Goal: Task Accomplishment & Management: Complete application form

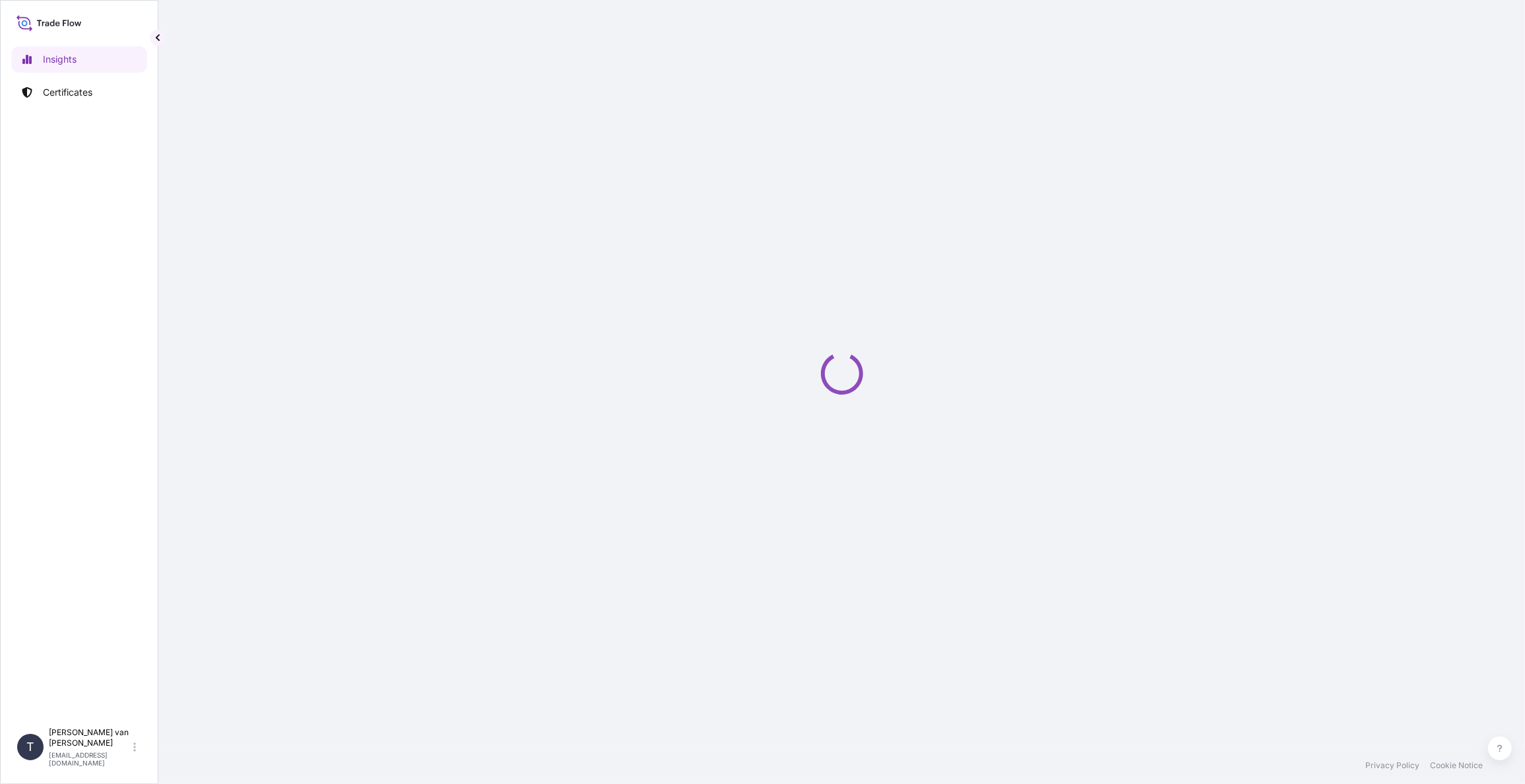
select select "2025"
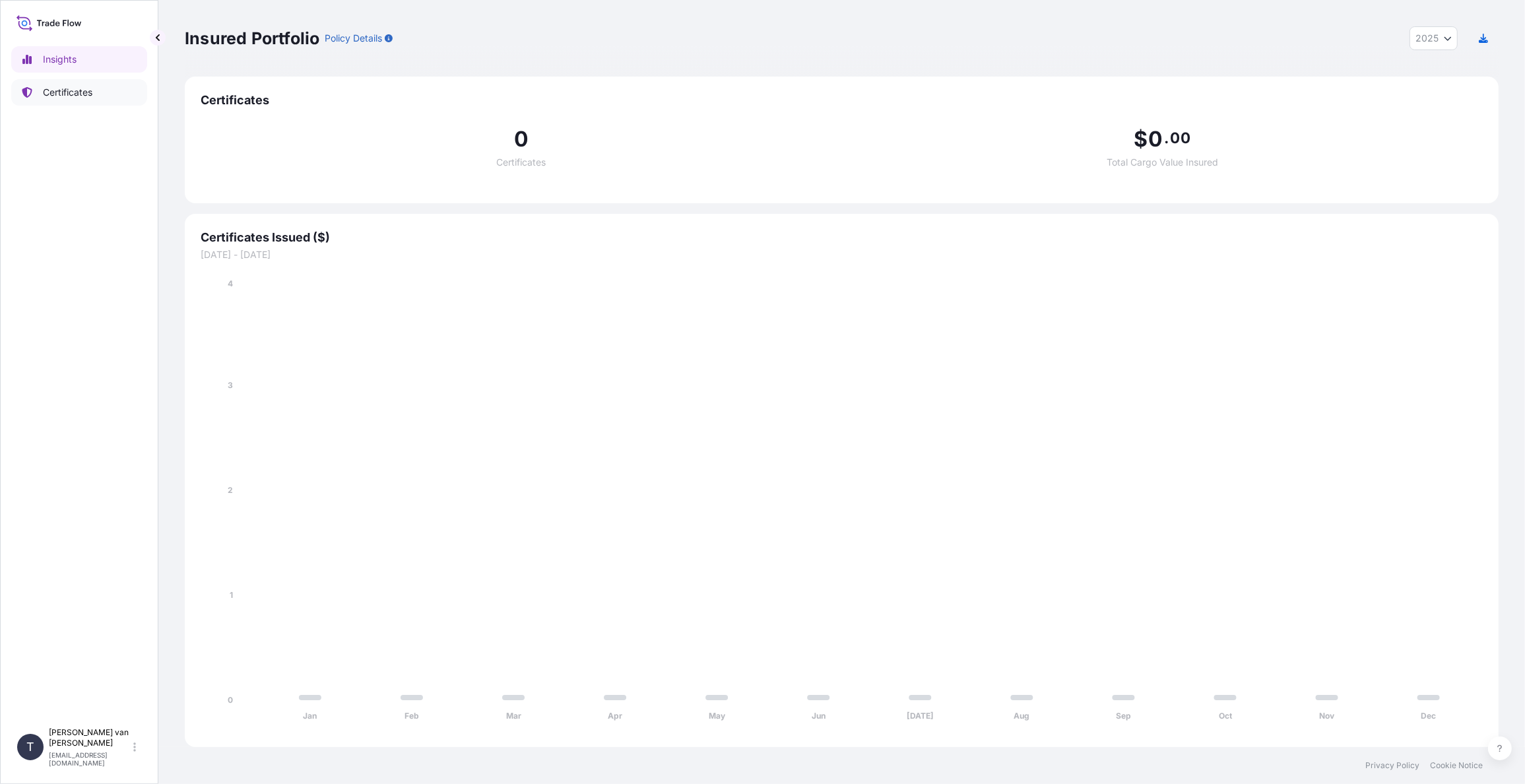
click at [74, 88] on p "Certificates" at bounding box center [67, 92] width 50 height 13
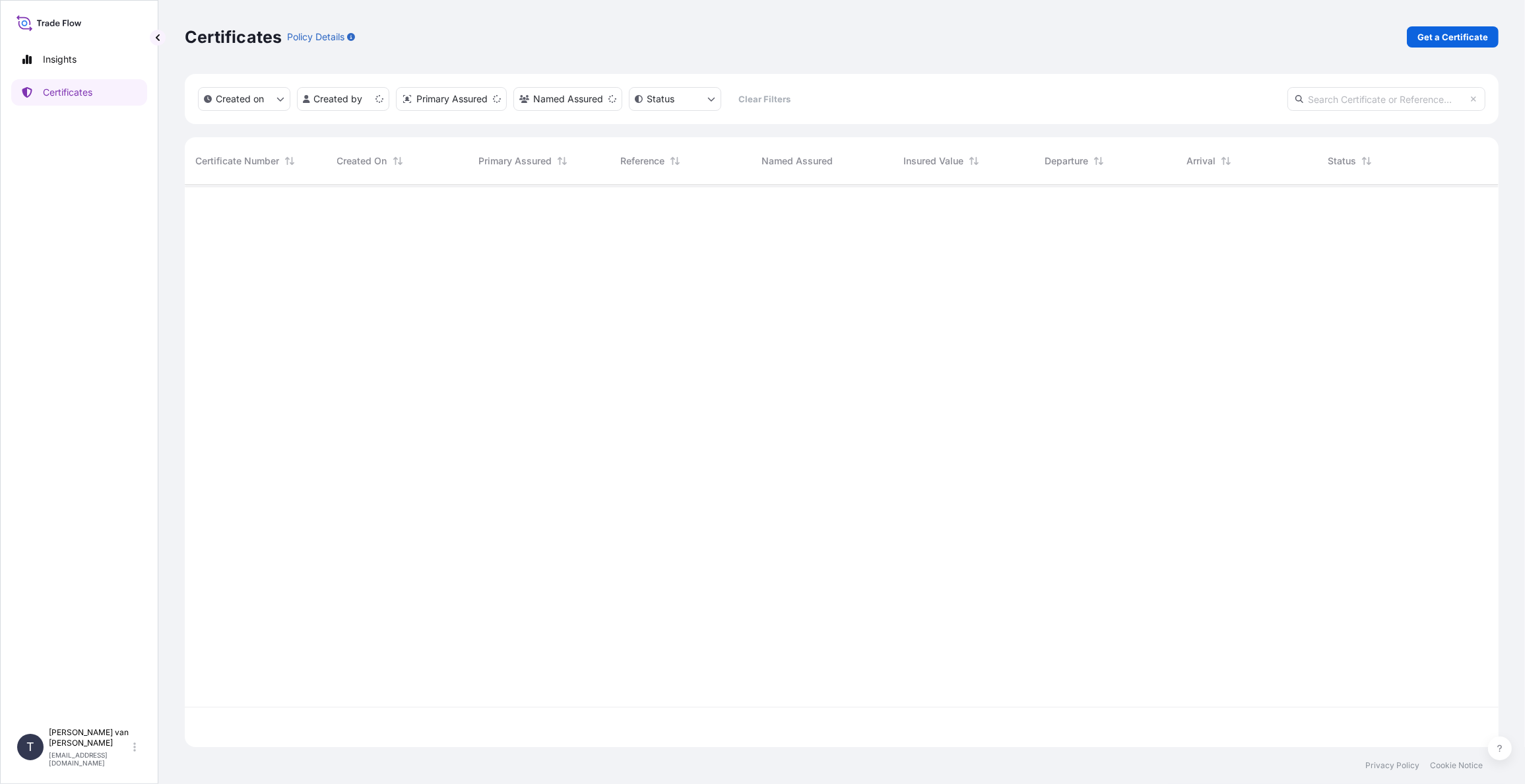
scroll to position [560, 1304]
click at [1459, 39] on p "Get a Certificate" at bounding box center [1452, 36] width 70 height 13
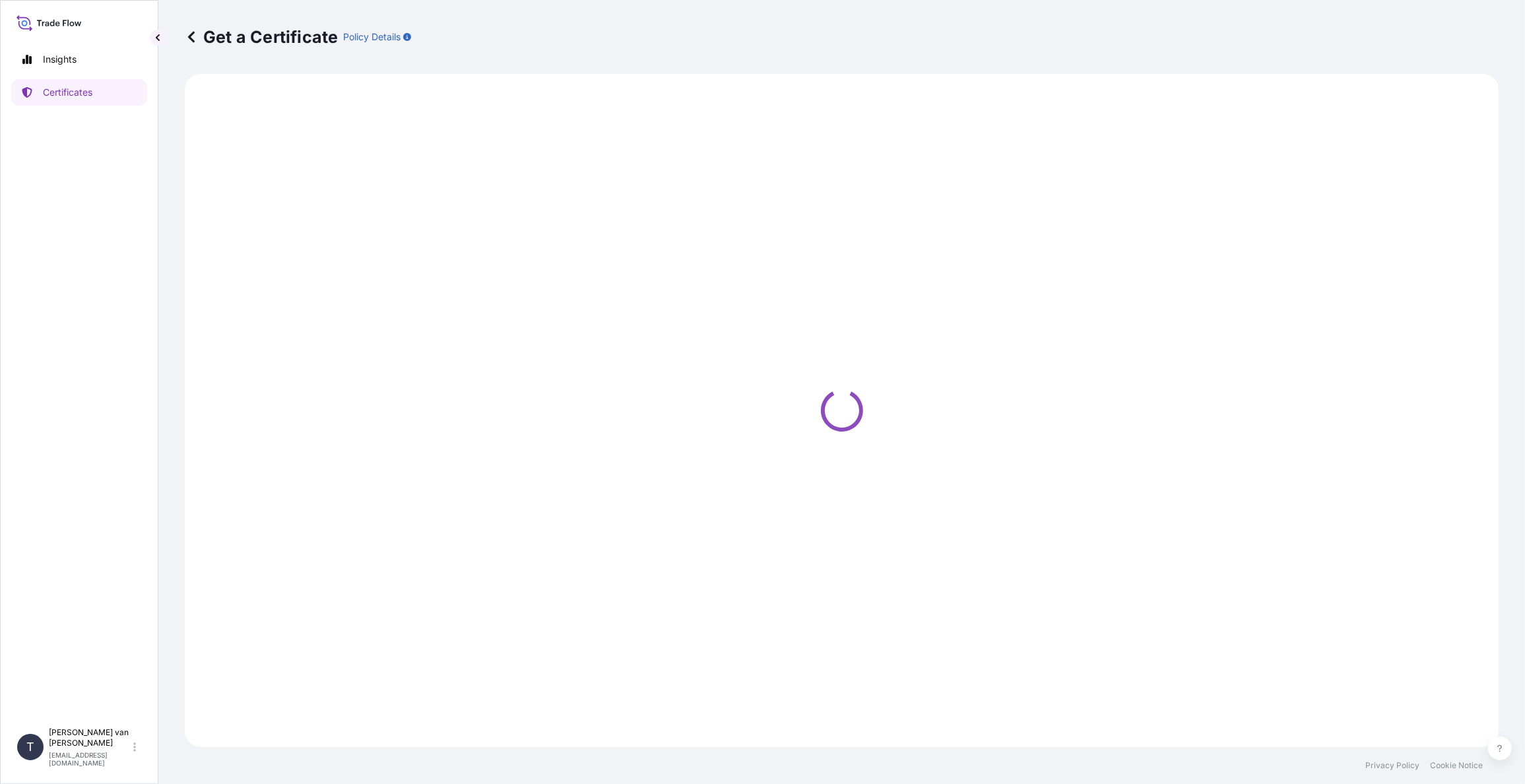
select select "Sea"
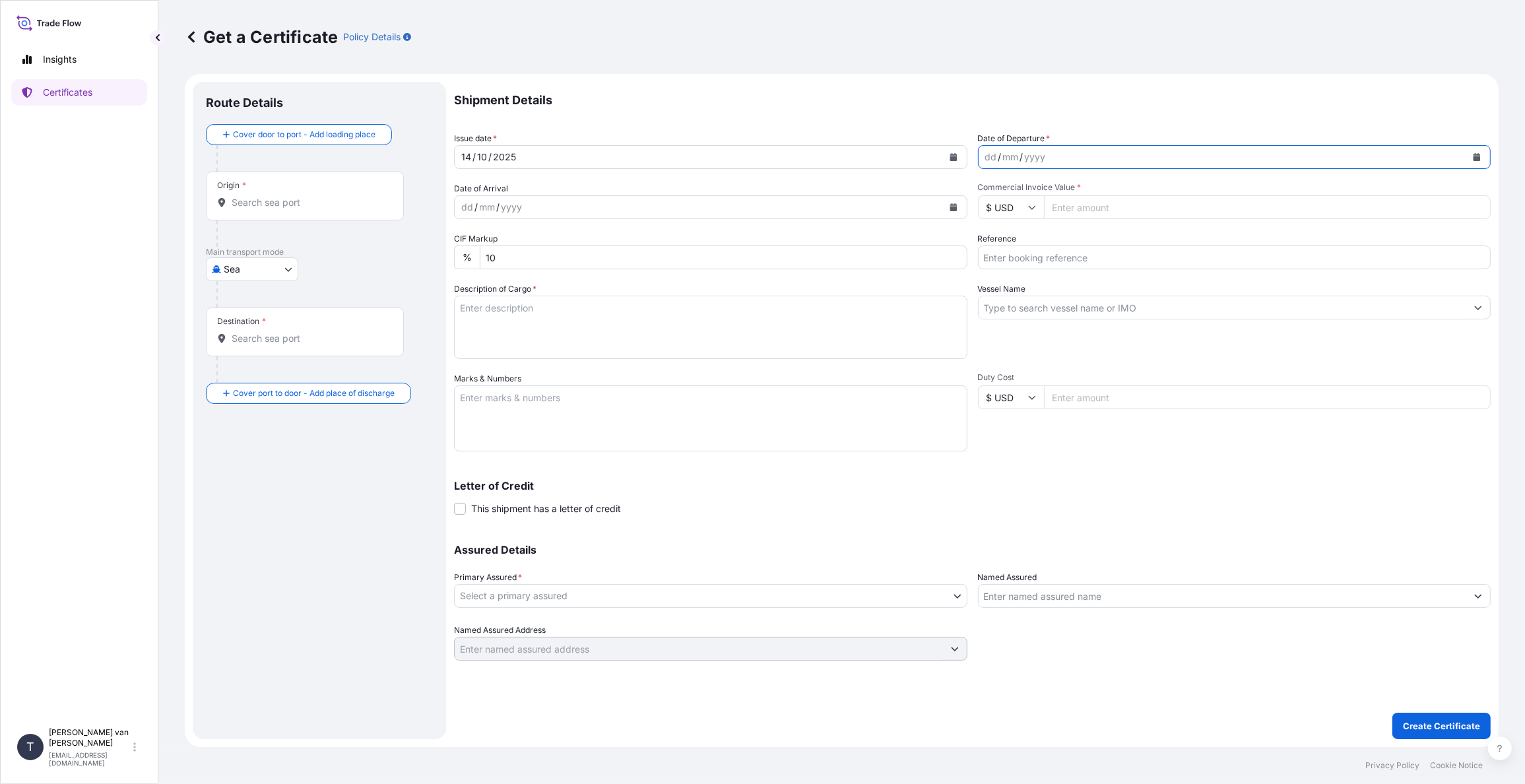
click at [1480, 155] on icon "Calendar" at bounding box center [1478, 157] width 8 height 8
click at [1031, 293] on div "14" at bounding box center [1026, 293] width 24 height 24
click at [1010, 310] on input "Vessel Name" at bounding box center [1223, 307] width 489 height 24
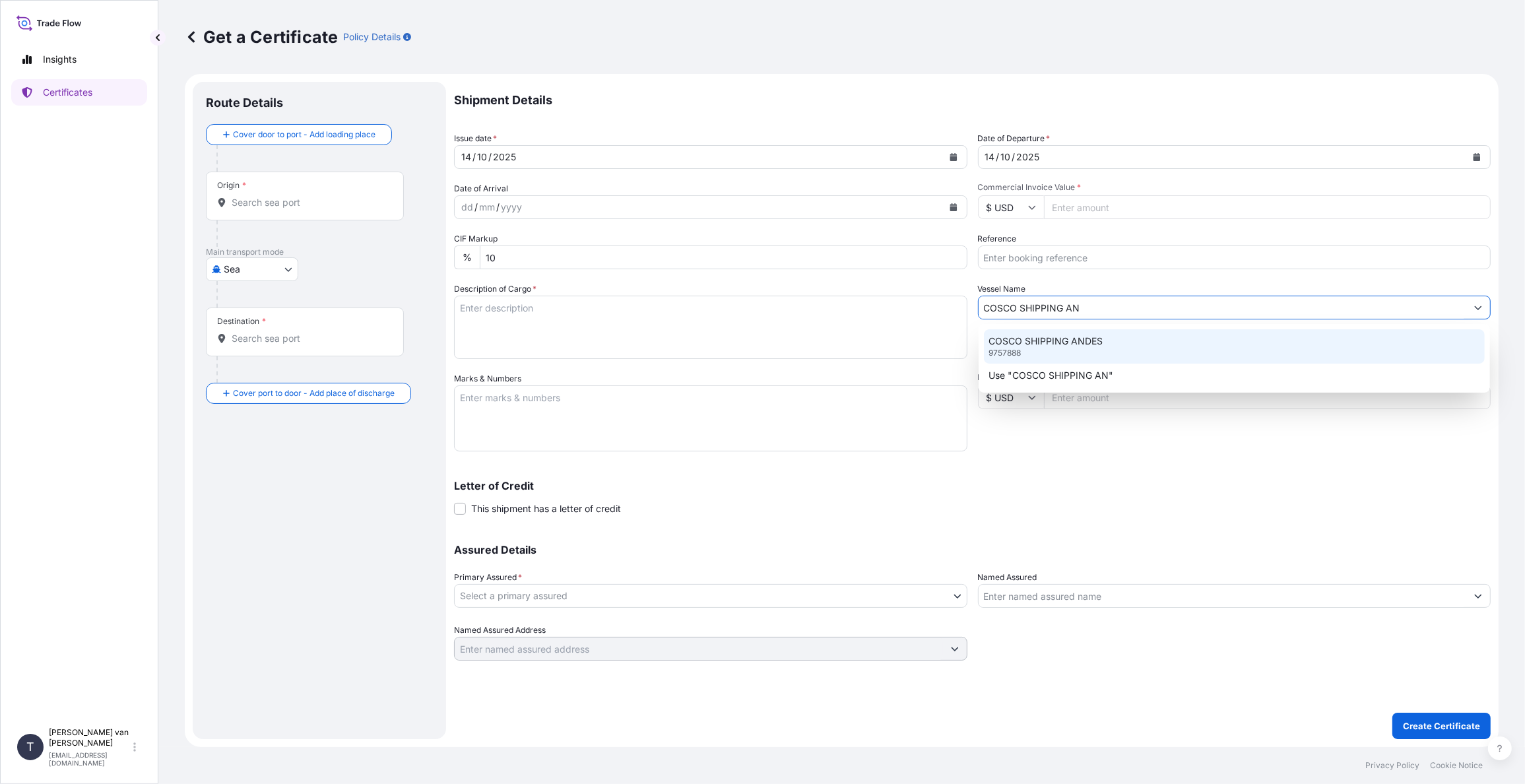
click at [1055, 348] on div "COSCO SHIPPING ANDES 9757888" at bounding box center [1235, 346] width 502 height 34
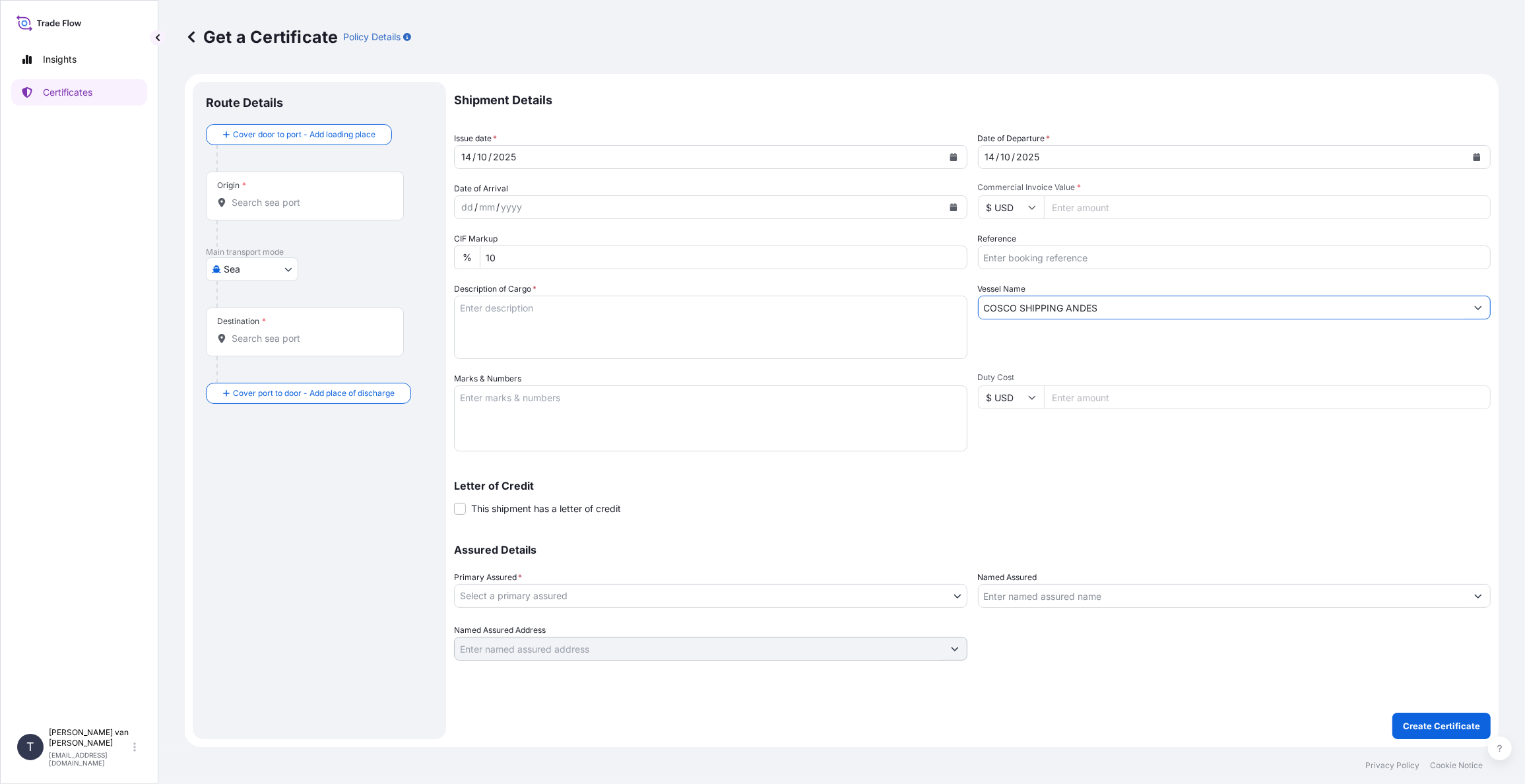
type input "COSCO SHIPPING ANDES"
click at [1077, 210] on input "Commercial Invoice Value *" at bounding box center [1268, 207] width 447 height 24
type input "33777"
click at [1029, 206] on icon at bounding box center [1032, 207] width 7 height 4
click at [1007, 242] on div "€ EUR" at bounding box center [1011, 243] width 55 height 25
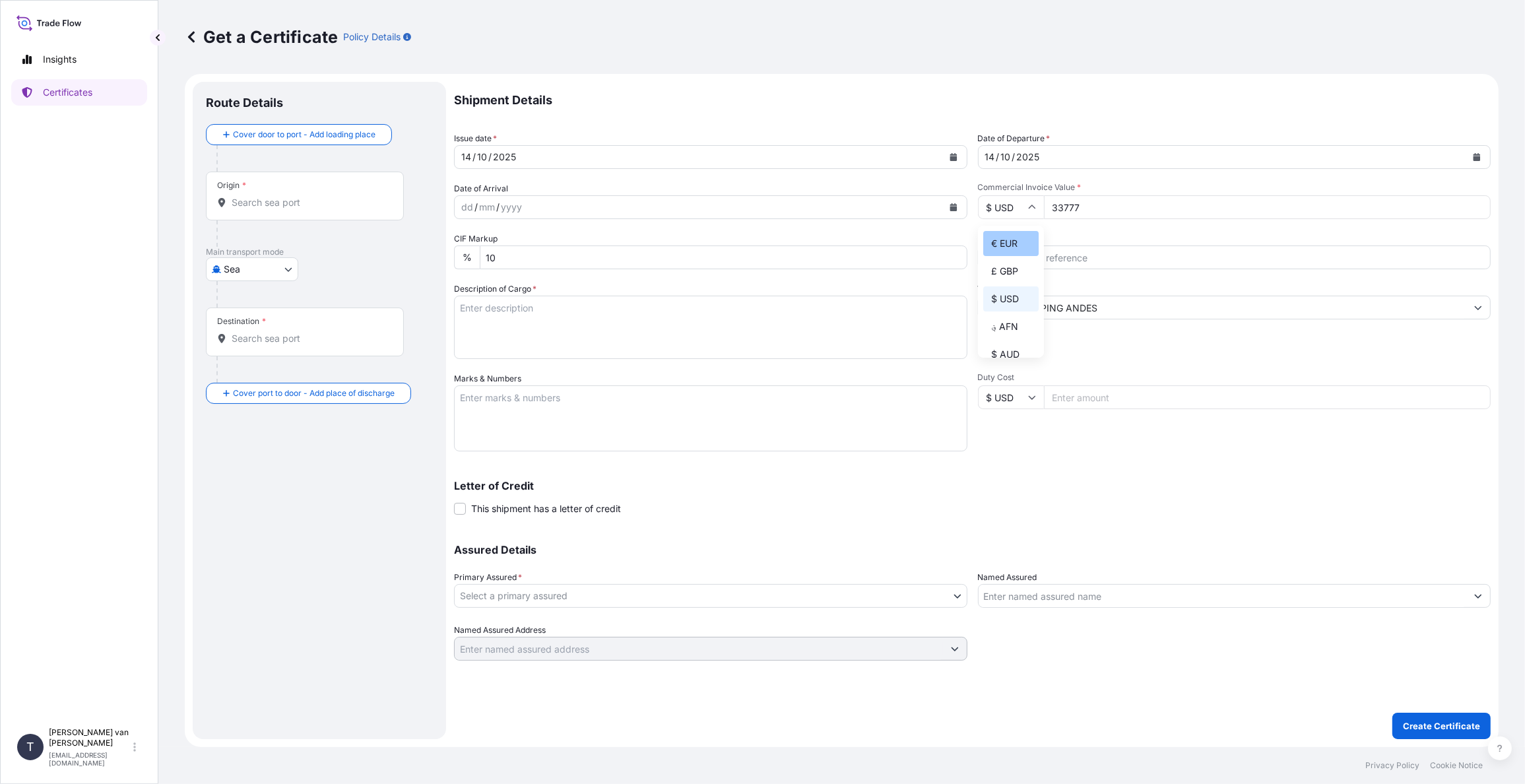
type input "€ EUR"
click at [1006, 261] on input "Reference" at bounding box center [1235, 258] width 514 height 24
drag, startPoint x: 986, startPoint y: 258, endPoint x: 995, endPoint y: 258, distance: 9.0
click at [986, 258] on input "Reference" at bounding box center [1235, 258] width 514 height 24
type input "86582319"
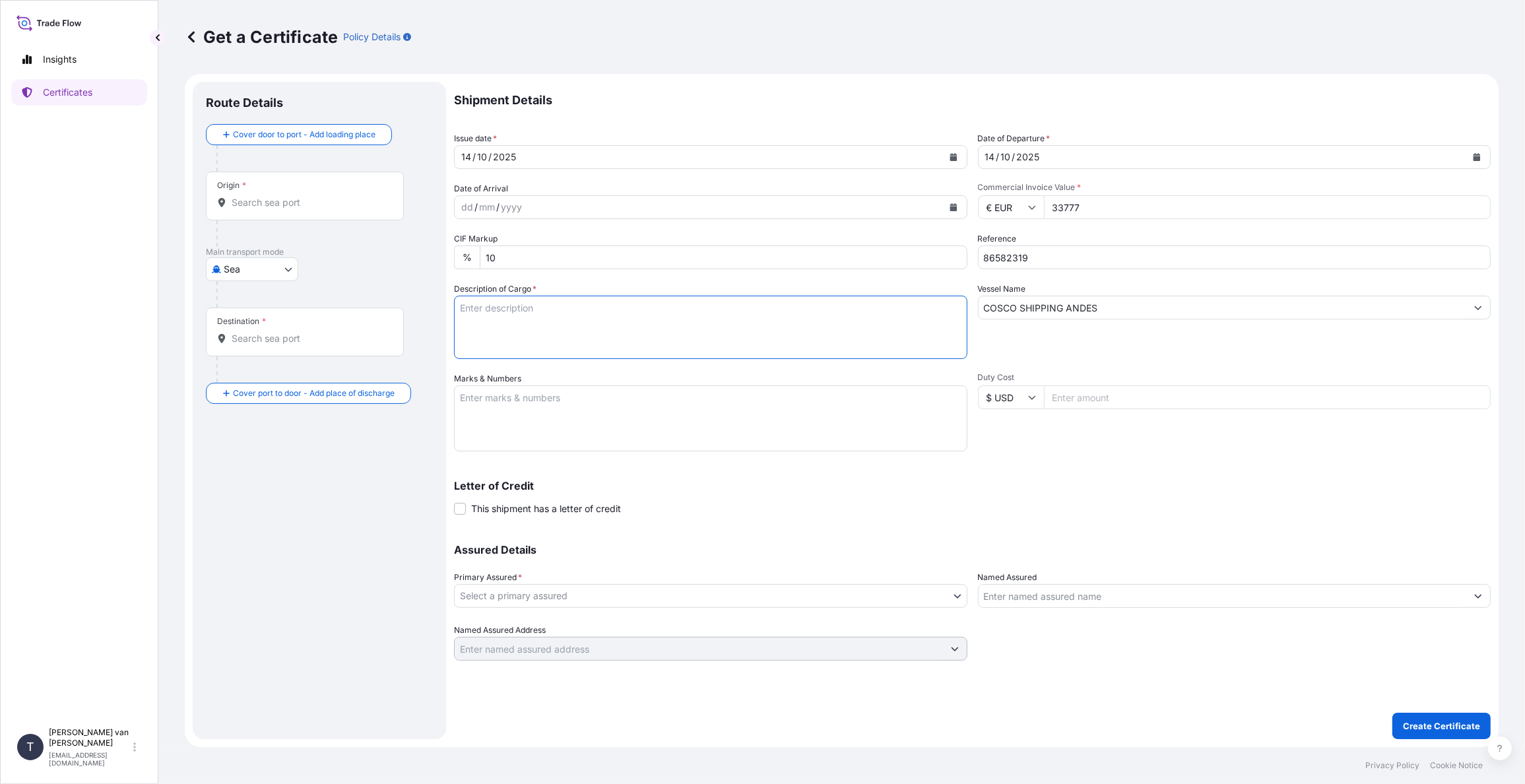
click at [504, 306] on textarea "Description of Cargo *" at bounding box center [711, 327] width 514 height 63
drag, startPoint x: 530, startPoint y: 306, endPoint x: 482, endPoint y: 301, distance: 48.3
click at [482, 301] on textarea "1x 20ft container containing: 750 bags x 25 kg Merigel 300 = 18.750 kg" at bounding box center [711, 327] width 514 height 63
click at [537, 306] on textarea "1x 20ft container containing: 750 bags x 25 kg Merigel 300 = 18.750 kg" at bounding box center [711, 327] width 514 height 63
drag, startPoint x: 533, startPoint y: 305, endPoint x: 440, endPoint y: 301, distance: 93.1
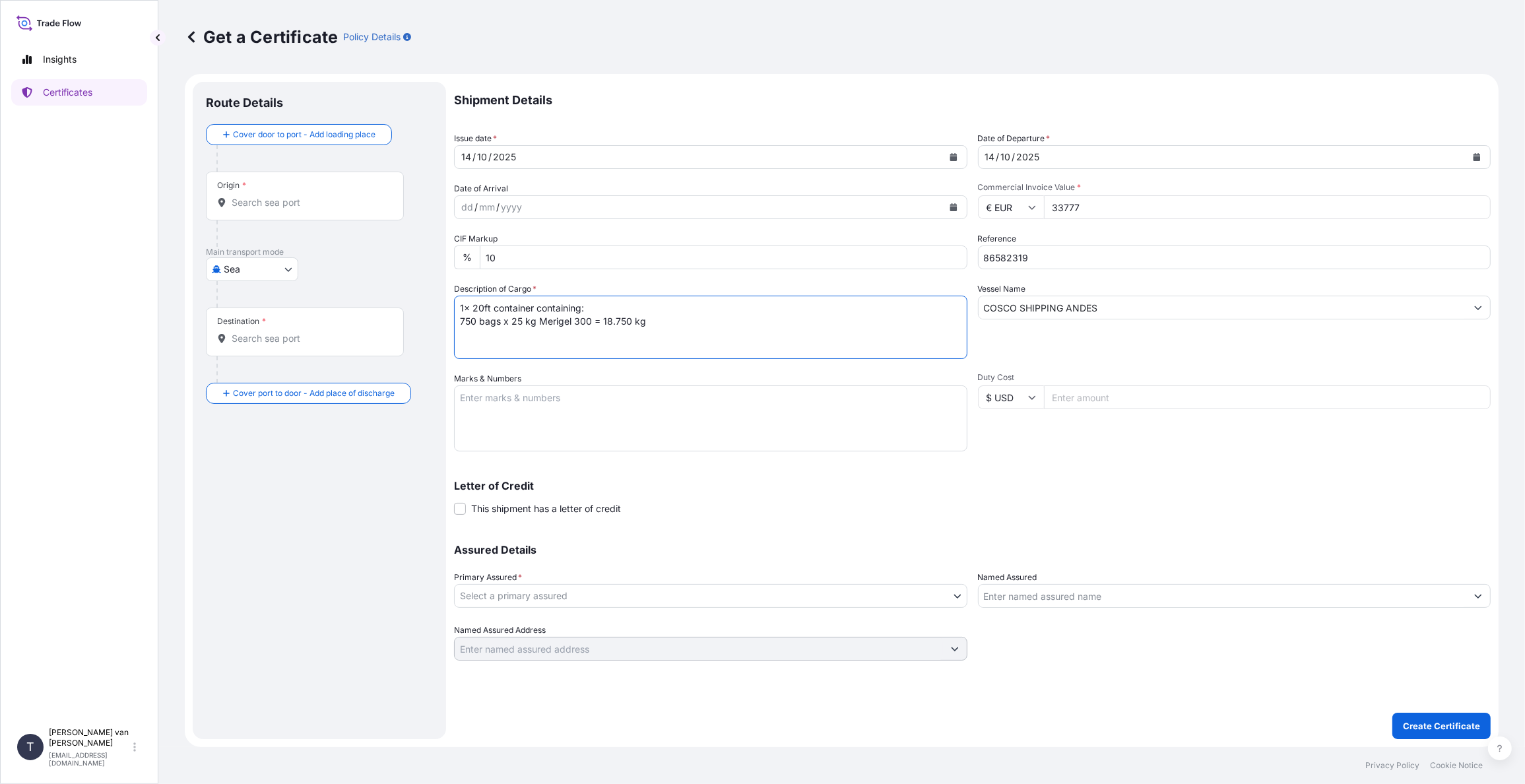
click at [440, 301] on form "Route Details Cover door to port - Add loading place Place of loading Road / [G…" at bounding box center [842, 411] width 1314 height 673
type textarea "1x 20ft container containing: 750 bags x 25 kg Merigel 300 = 18.750 kg"
click at [481, 411] on textarea "Marks & Numbers" at bounding box center [711, 418] width 514 height 66
paste textarea "1x 20ft container"
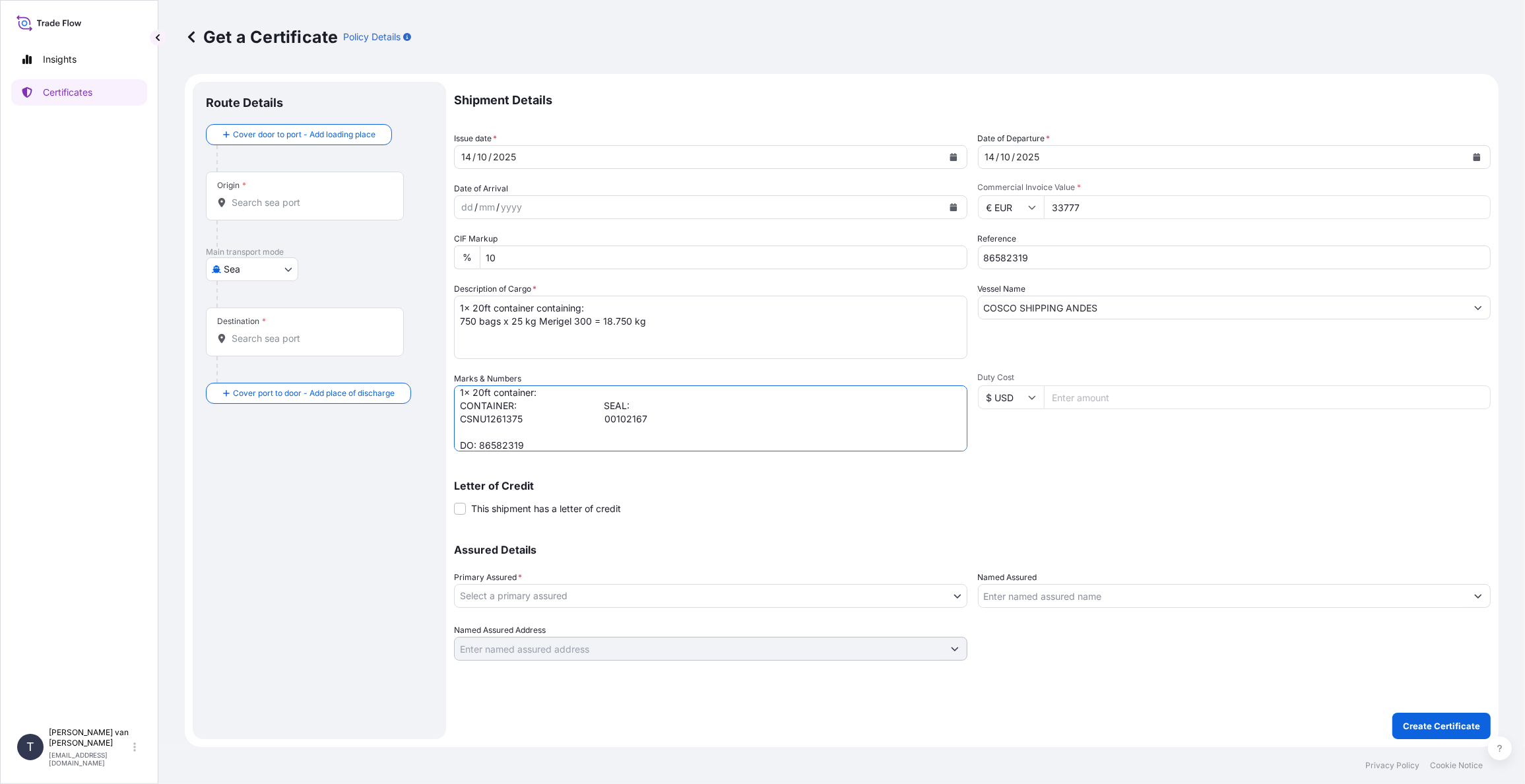
scroll to position [18, 0]
type textarea "1x 20ft container: CONTAINER: SEAL: CSNU1261375 00102167 DO: 86582319 PO: 44006…"
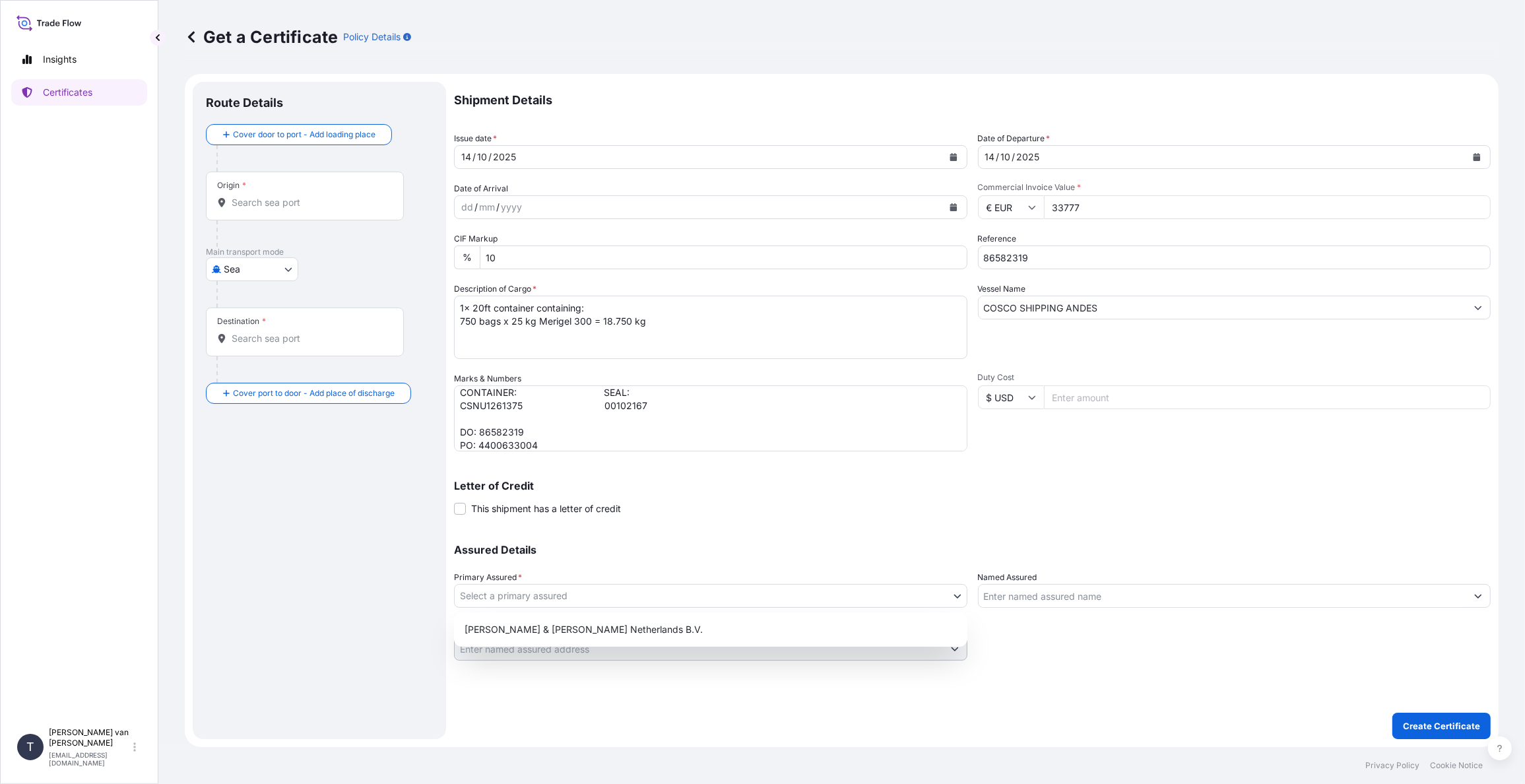
click at [478, 599] on body "Insights Certificates T [PERSON_NAME] van t Hoenderdaal [EMAIL_ADDRESS][DOMAIN_…" at bounding box center [762, 392] width 1525 height 784
click at [485, 628] on div "[PERSON_NAME] & [PERSON_NAME] Netherlands B.V." at bounding box center [711, 629] width 503 height 24
select select "31666"
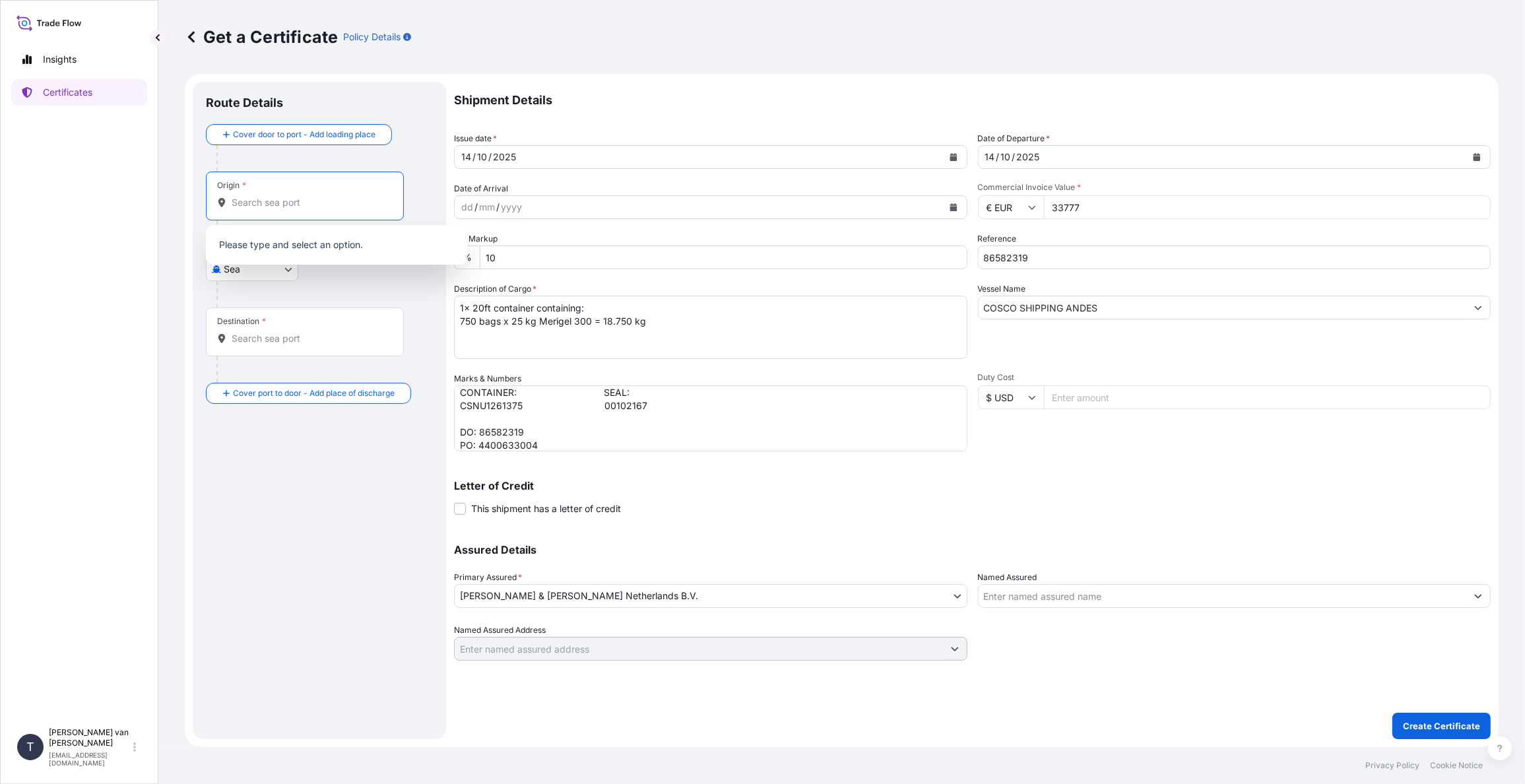
click at [283, 196] on input "Origin *" at bounding box center [309, 202] width 156 height 13
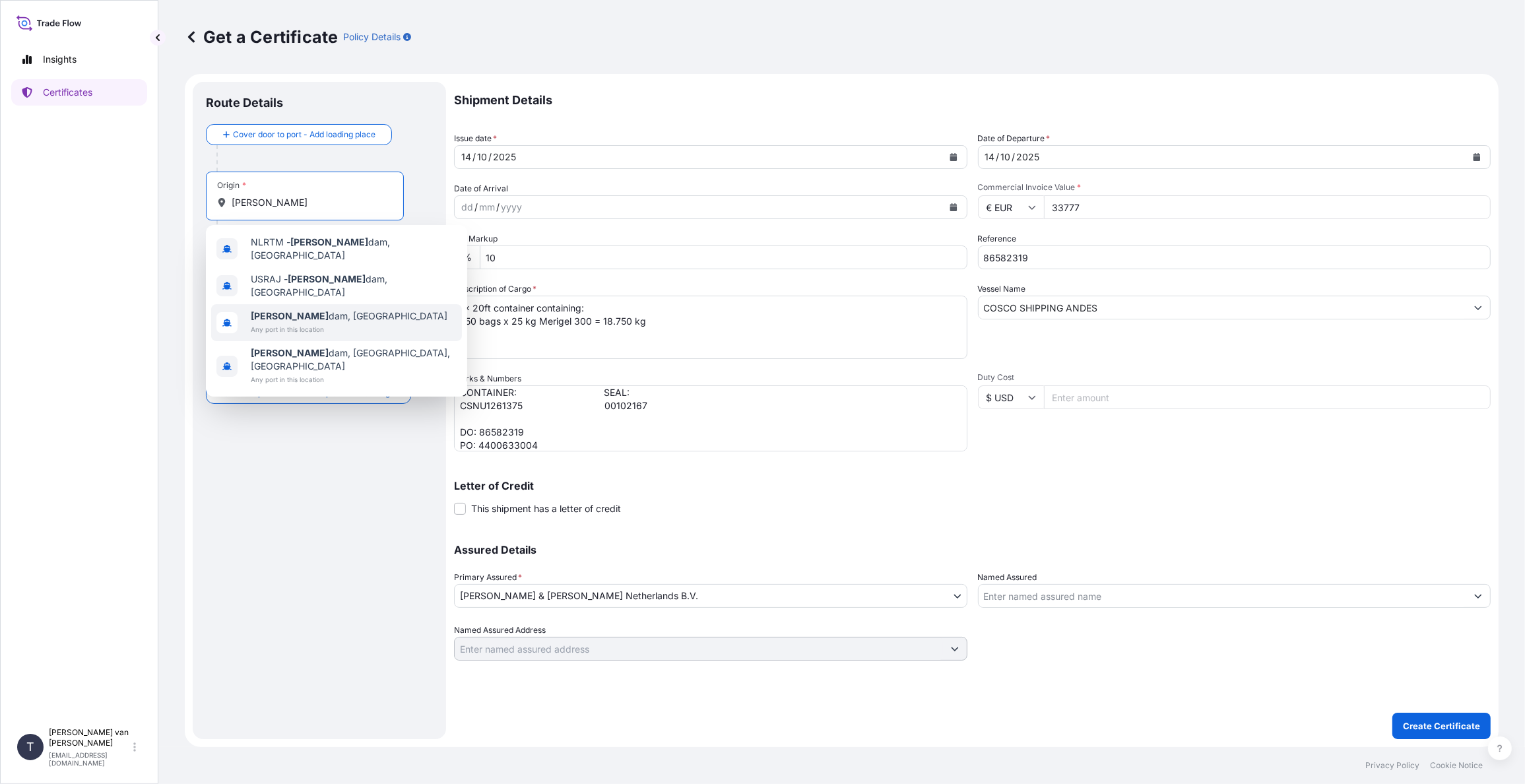
click at [289, 322] on span "Any port in this location" at bounding box center [349, 329] width 197 height 13
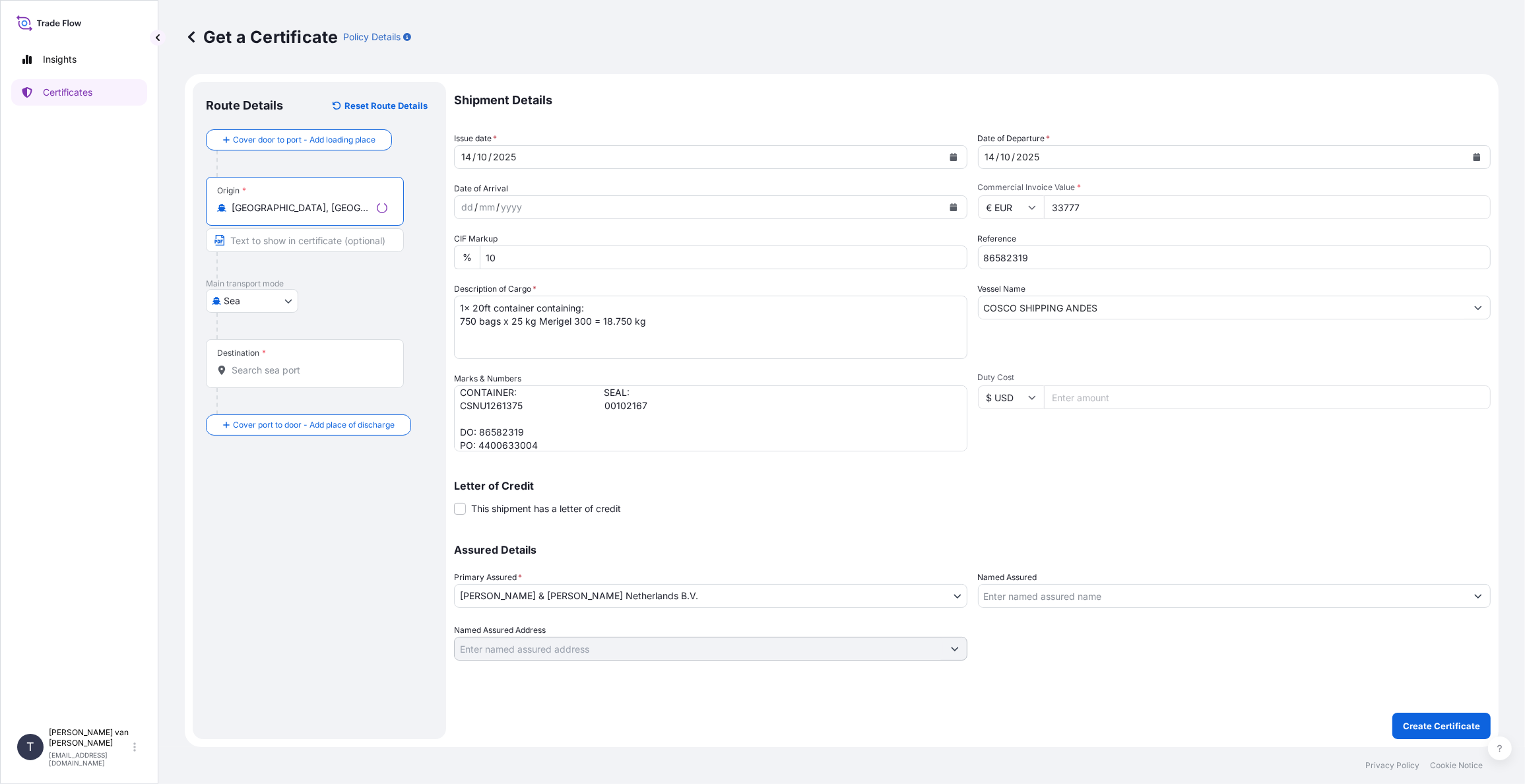
type input "[GEOGRAPHIC_DATA], [GEOGRAPHIC_DATA]"
click at [271, 360] on div "Destination *" at bounding box center [304, 364] width 198 height 49
click at [271, 364] on input "Destination *" at bounding box center [309, 370] width 156 height 13
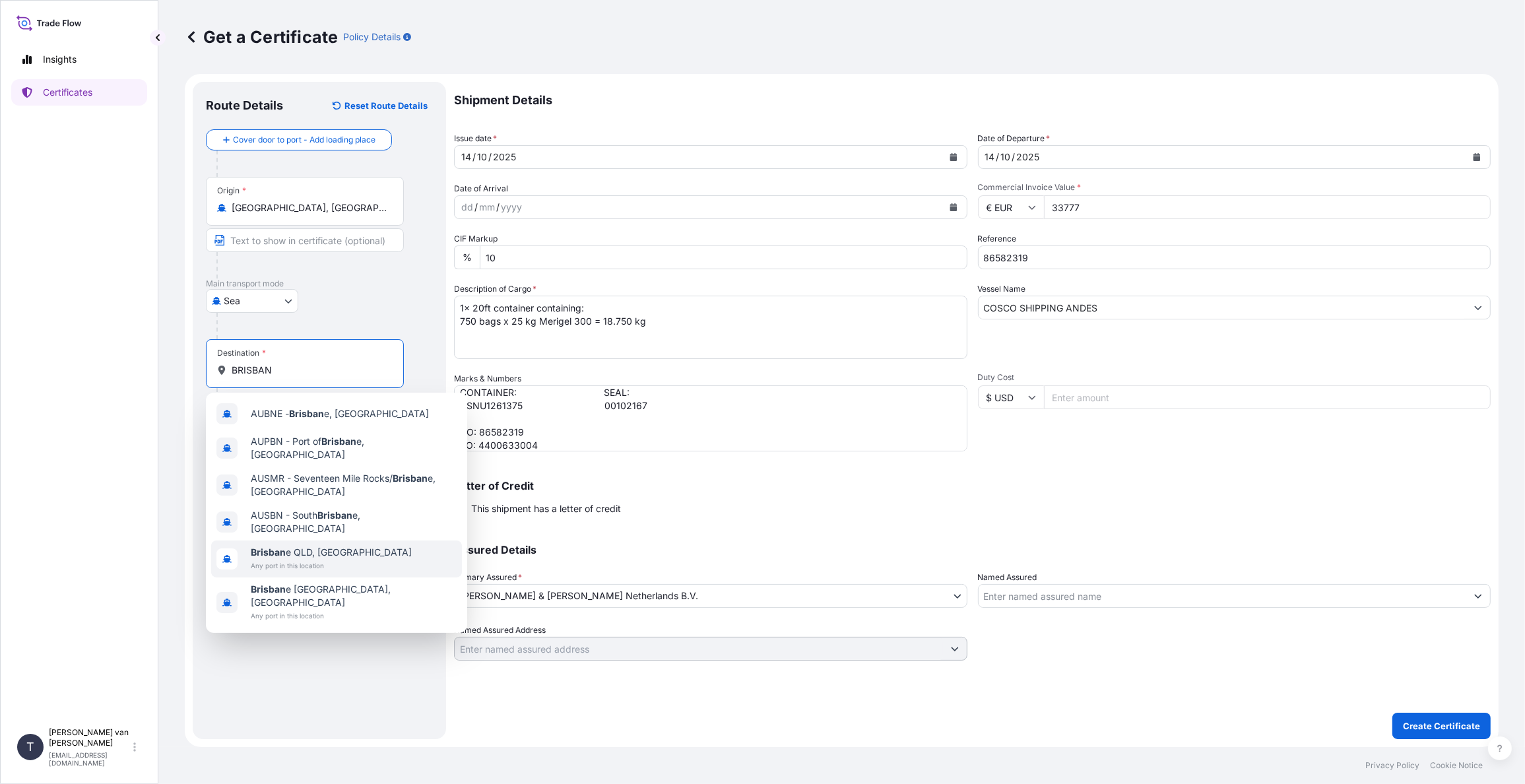
click at [319, 545] on span "Brisban e [GEOGRAPHIC_DATA], [GEOGRAPHIC_DATA]" at bounding box center [331, 552] width 161 height 13
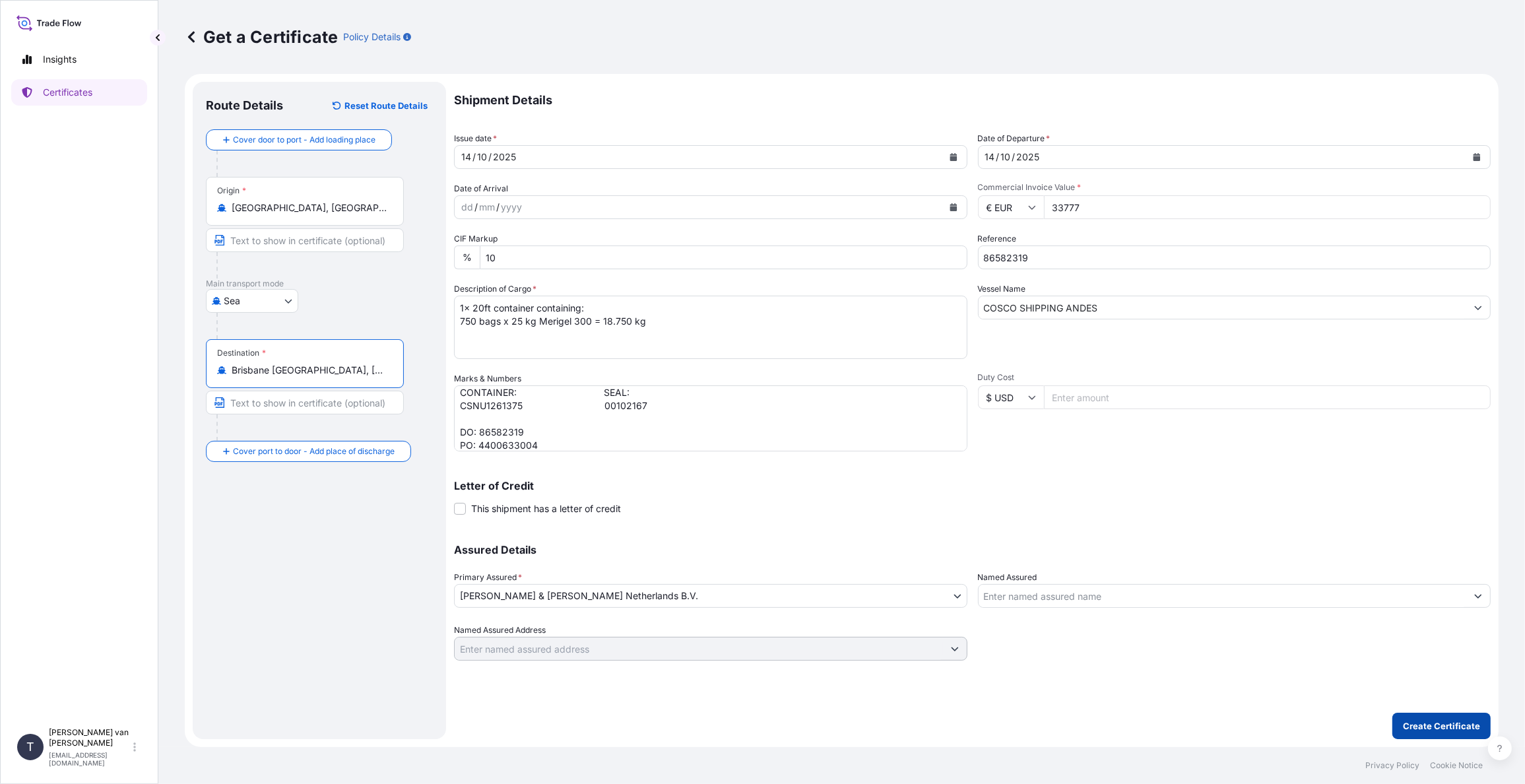
type input "Brisbane [GEOGRAPHIC_DATA], [GEOGRAPHIC_DATA]"
click at [1420, 728] on p "Create Certificate" at bounding box center [1442, 726] width 77 height 13
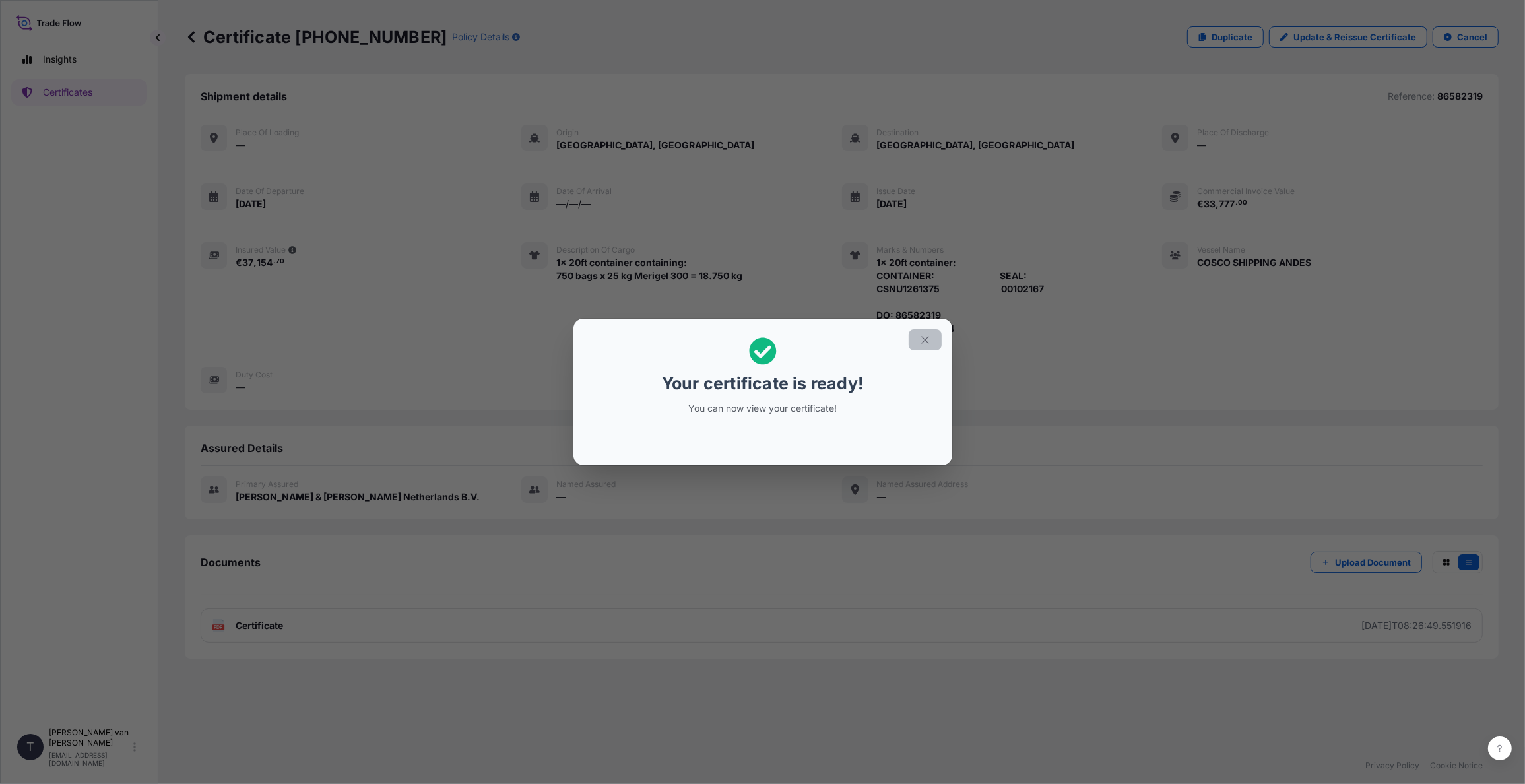
click at [929, 337] on icon "button" at bounding box center [925, 339] width 12 height 12
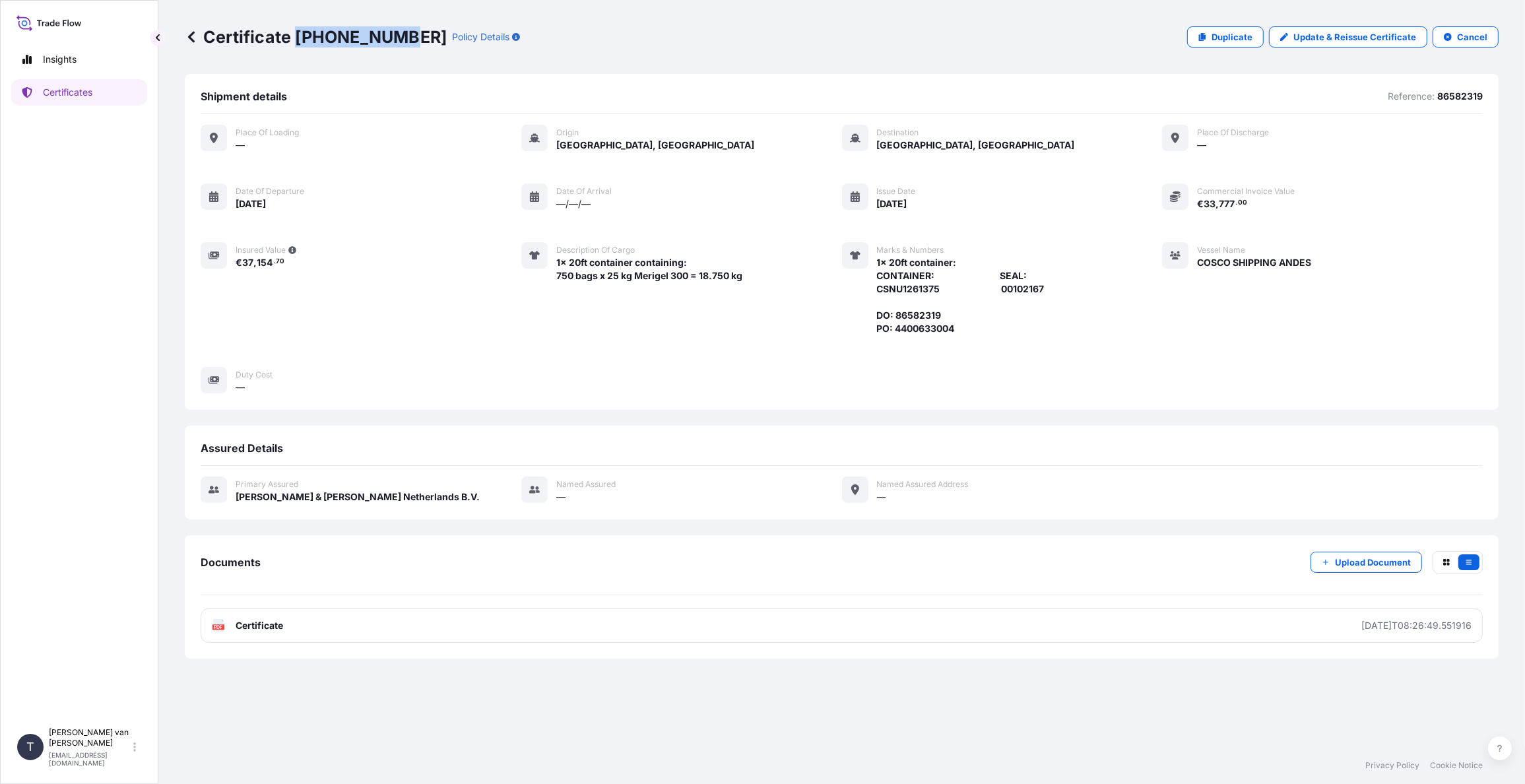
drag, startPoint x: 397, startPoint y: 34, endPoint x: 298, endPoint y: 33, distance: 99.0
click at [298, 33] on p "Certificate [PHONE_NUMBER]" at bounding box center [315, 36] width 262 height 21
copy p "[PHONE_NUMBER]"
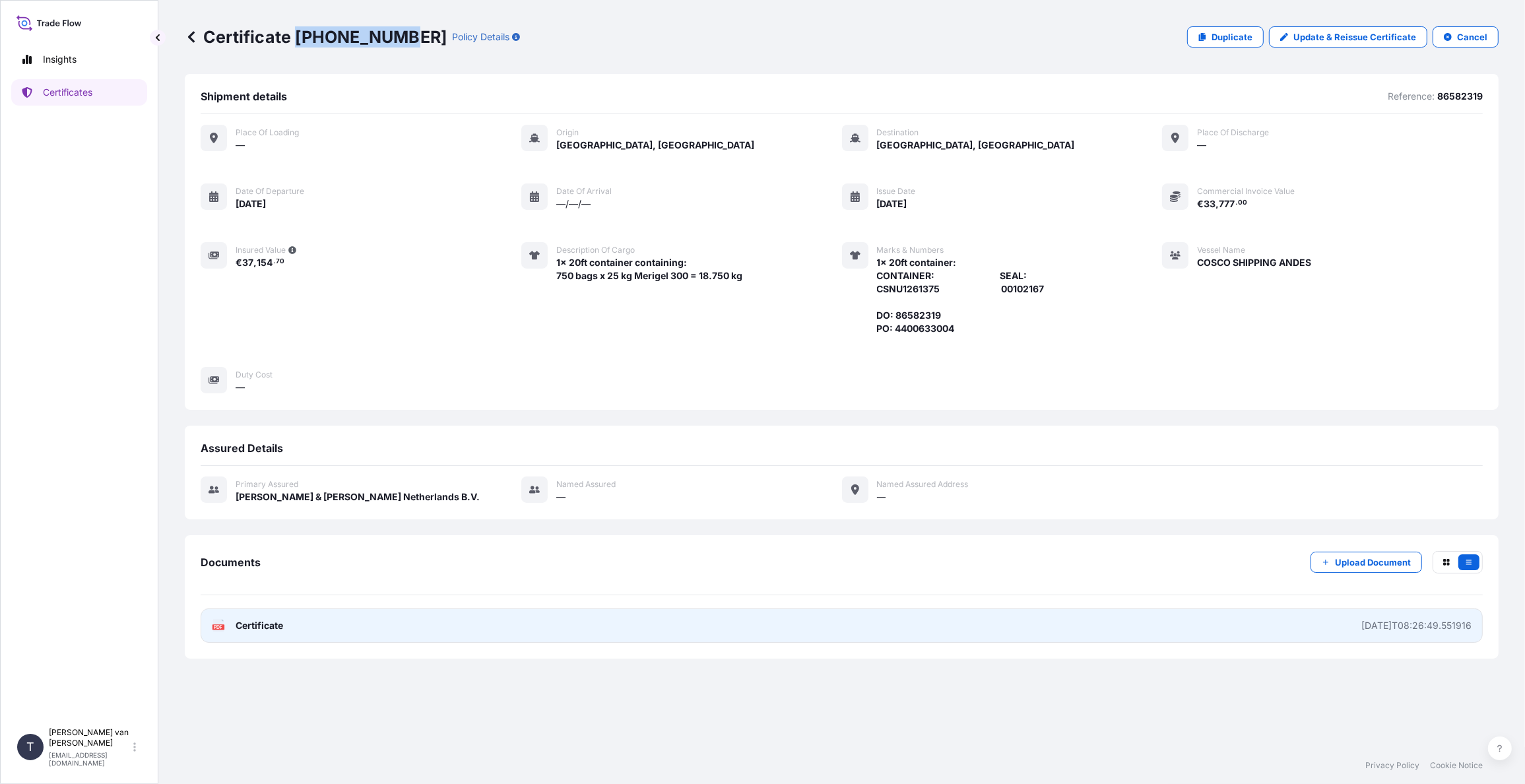
click at [259, 624] on span "Certificate" at bounding box center [259, 625] width 47 height 13
